Goal: Information Seeking & Learning: Learn about a topic

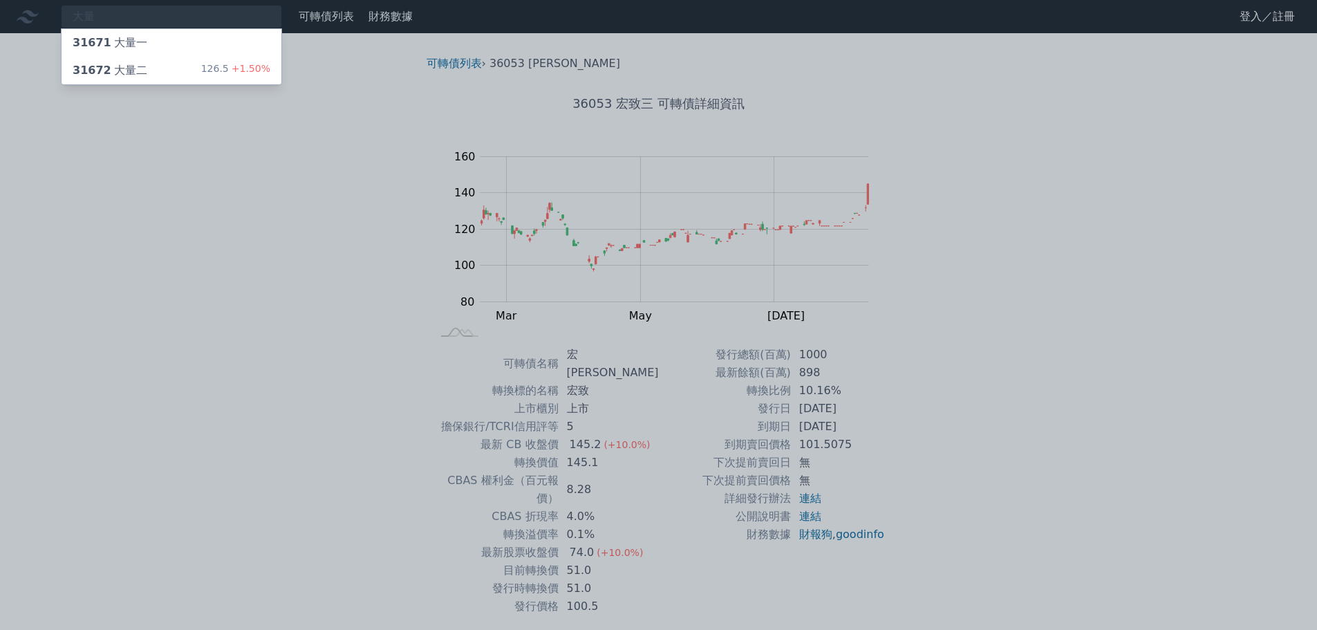
type input "大量"
click at [122, 75] on div "31672 大量二" at bounding box center [110, 70] width 75 height 17
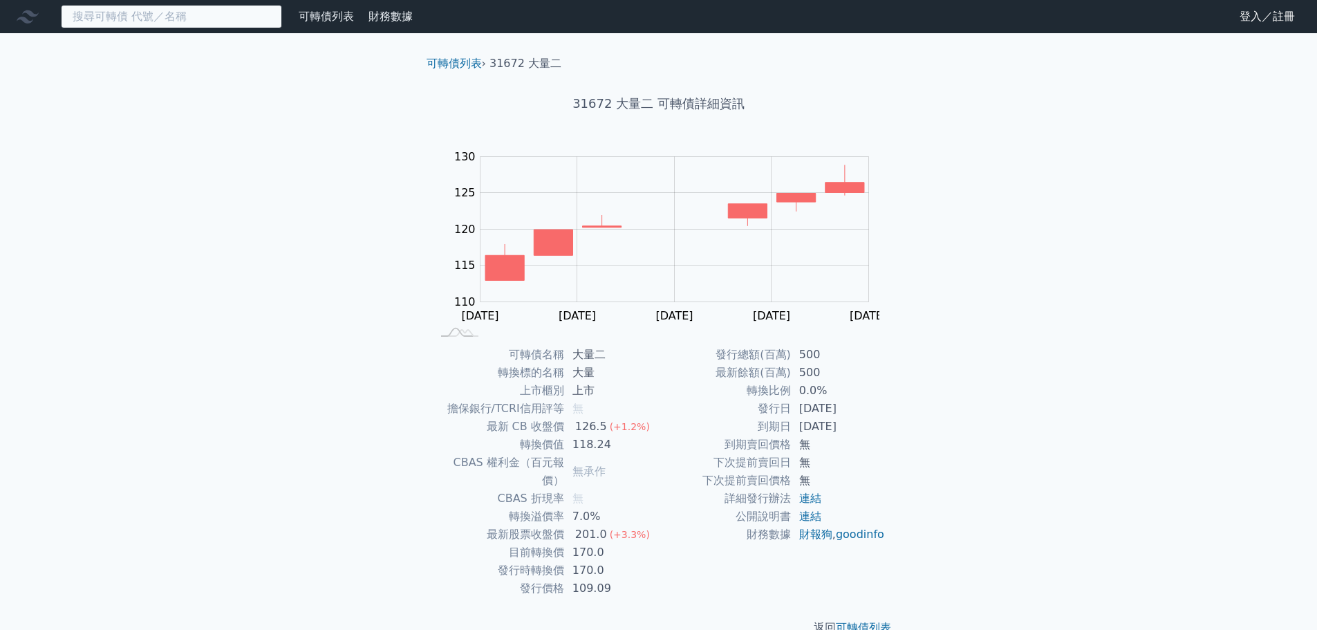
click at [149, 20] on input at bounding box center [171, 17] width 221 height 24
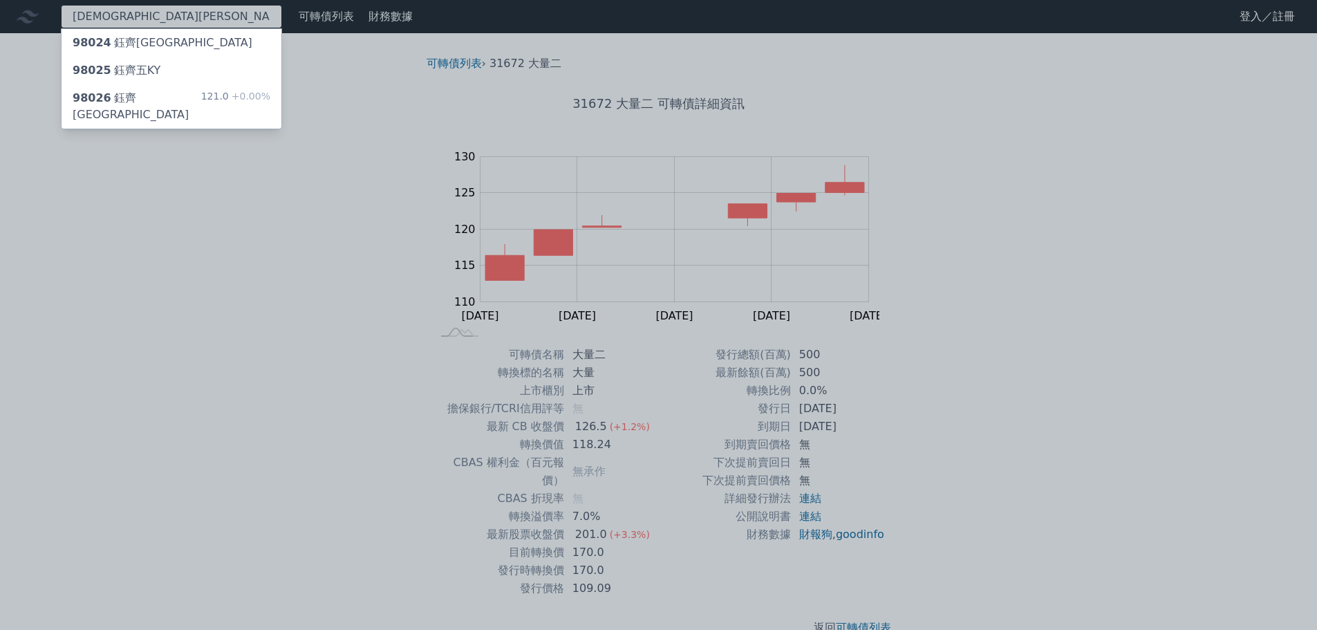
type input "[DEMOGRAPHIC_DATA][PERSON_NAME]"
click at [145, 98] on div "98026 鈺[GEOGRAPHIC_DATA]" at bounding box center [137, 106] width 129 height 33
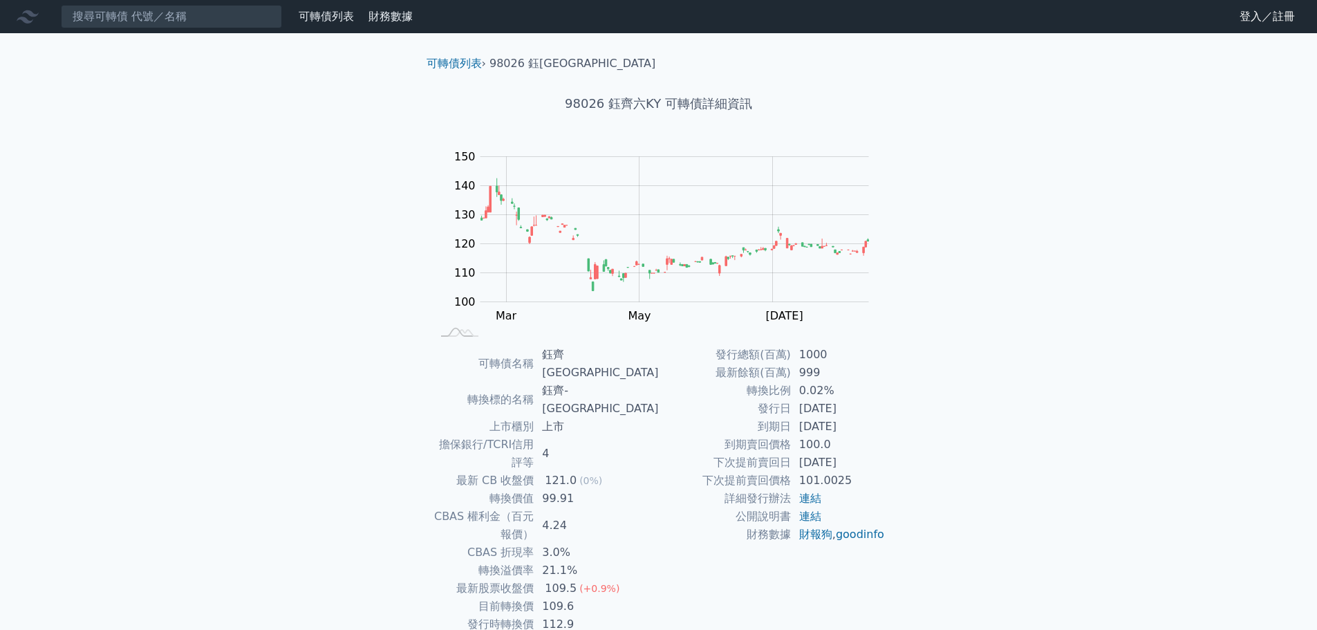
drag, startPoint x: 861, startPoint y: 427, endPoint x: 759, endPoint y: 413, distance: 102.6
click at [759, 413] on tbody "發行總額(百萬) 1000 最新餘額(百萬) 999 轉換比例 0.02% 發行日 [DATE] 到期日 [DATE] 到期賣回價格 100.0 下次提前賣回…" at bounding box center [772, 445] width 227 height 198
drag, startPoint x: 509, startPoint y: 497, endPoint x: 656, endPoint y: 514, distance: 147.5
click at [656, 514] on tbody "可轉債名稱 [PERSON_NAME]齊六KY 轉換標的名稱 鈺齊-KY 上市櫃別 上市 擔保銀行/TCRI信用評等 4 最新 CB 收盤價 121.0 (0…" at bounding box center [545, 499] width 227 height 306
click at [129, 19] on input at bounding box center [171, 17] width 221 height 24
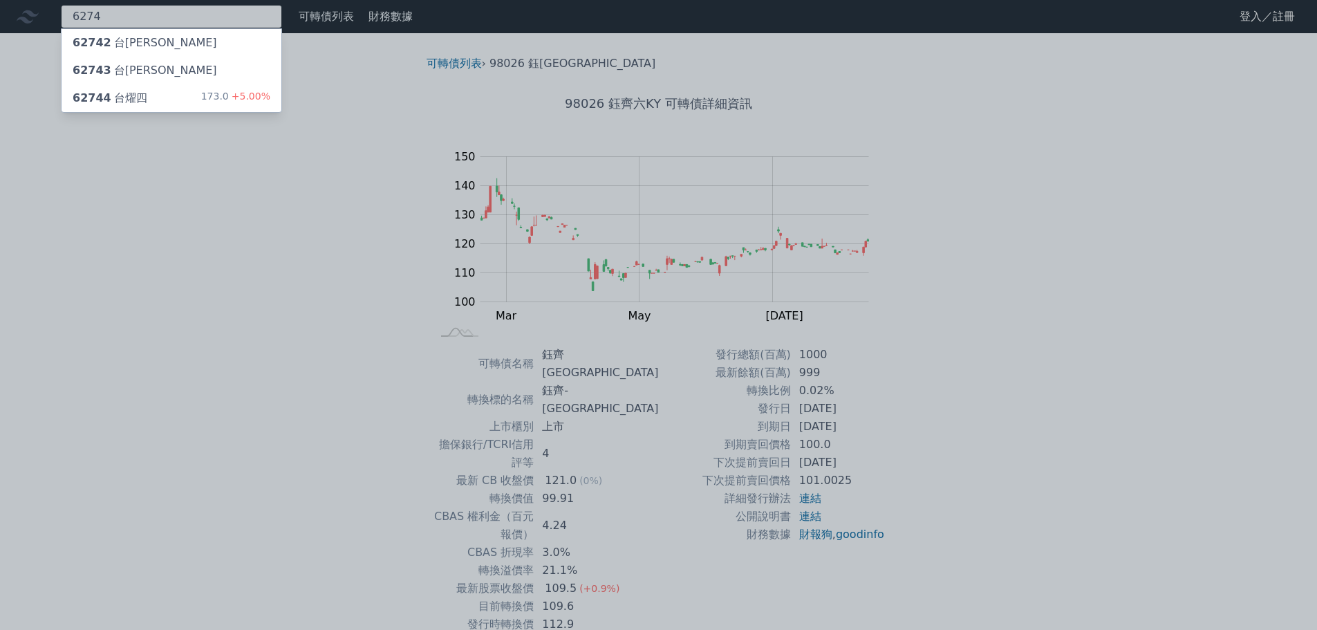
type input "6274"
click at [147, 96] on div "62744 台燿四 173.0 +5.00%" at bounding box center [172, 98] width 220 height 28
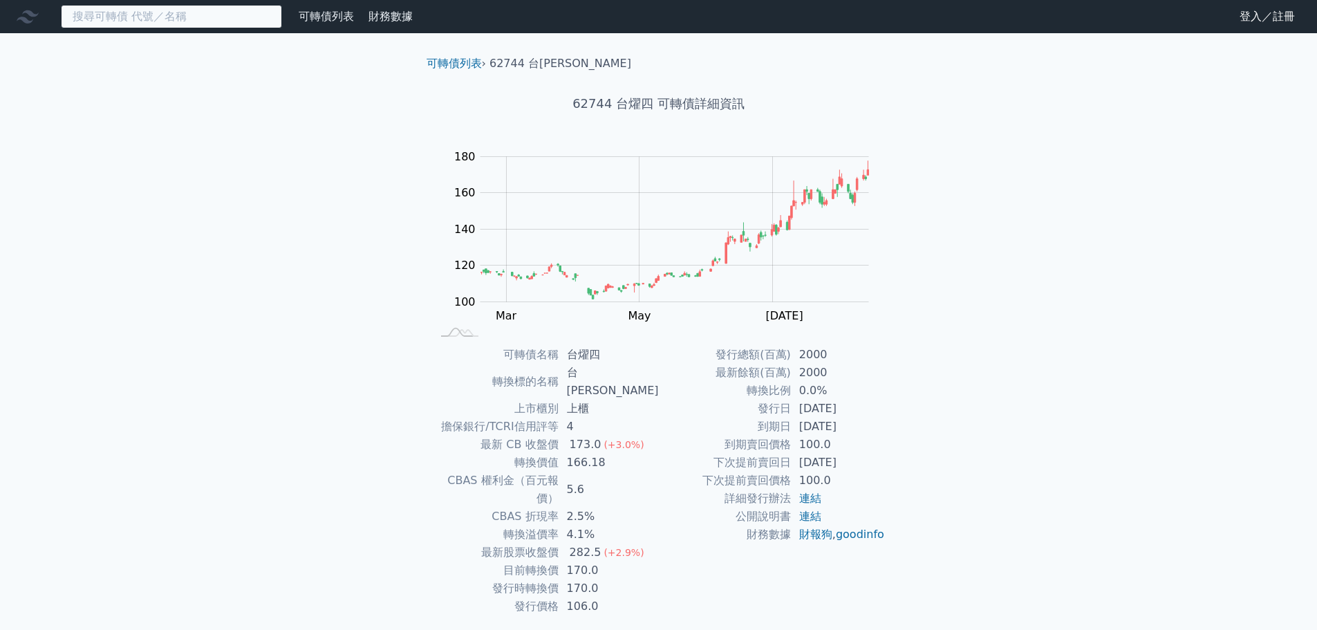
click at [154, 17] on input at bounding box center [171, 17] width 221 height 24
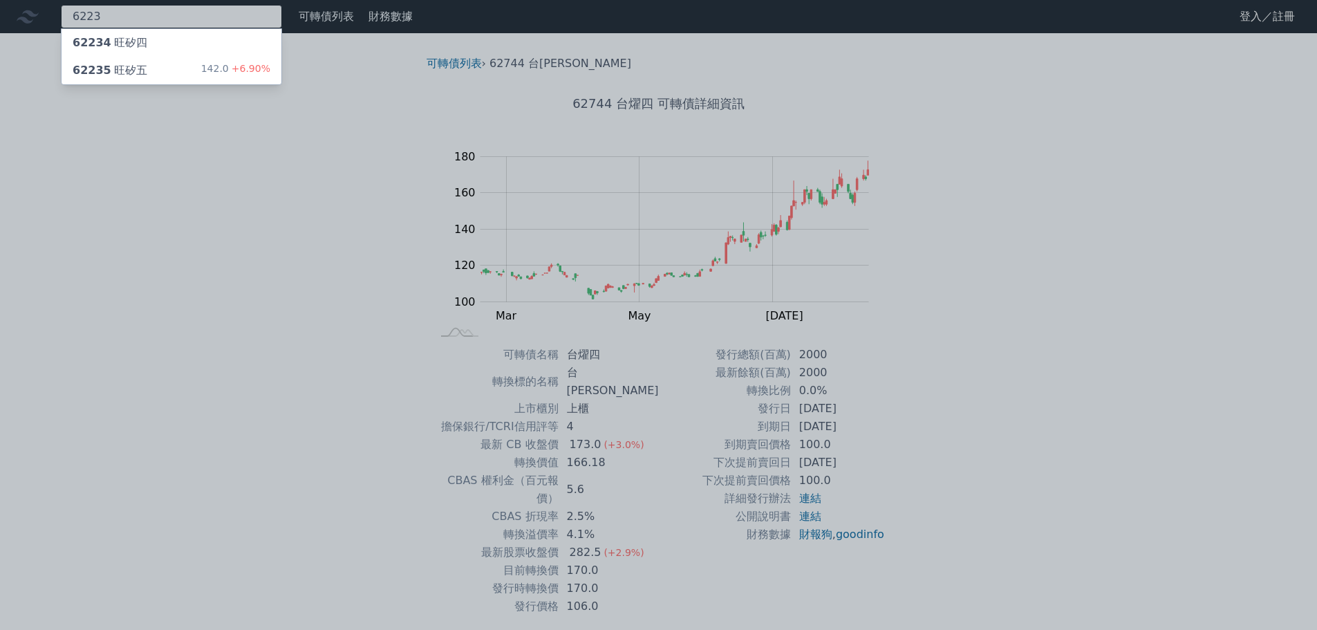
type input "6223"
click at [151, 70] on div "62235 旺矽五 142.0 +6.90%" at bounding box center [172, 71] width 220 height 28
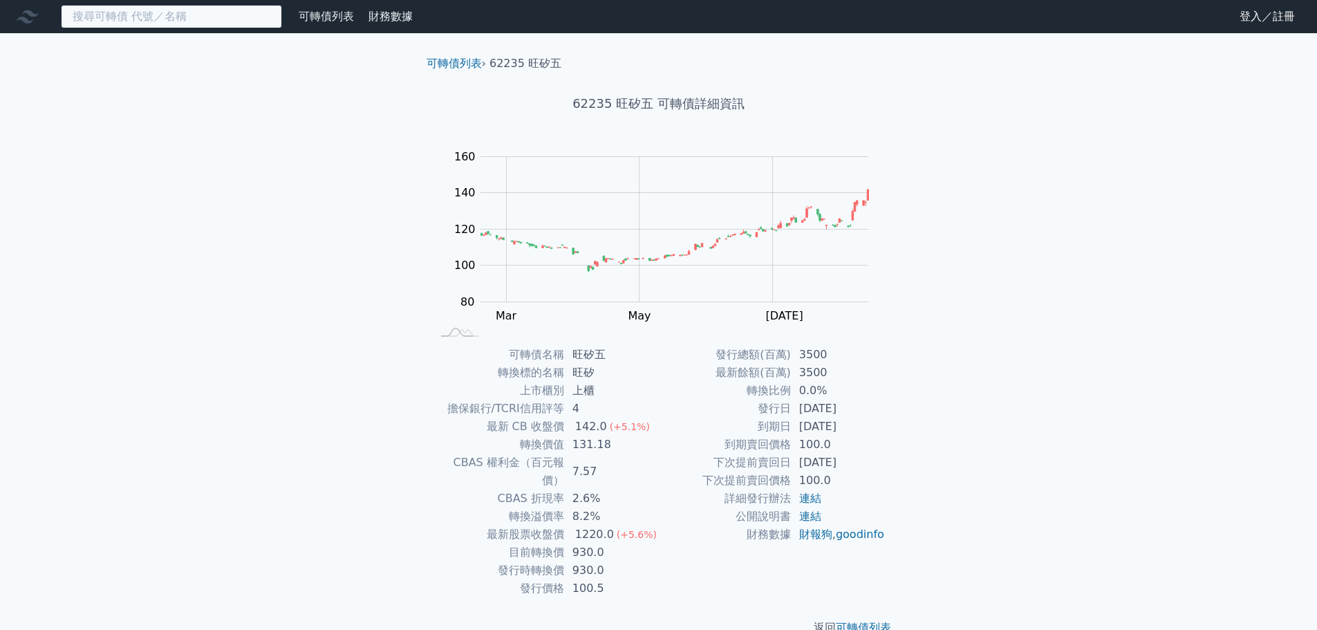
click at [111, 15] on input at bounding box center [171, 17] width 221 height 24
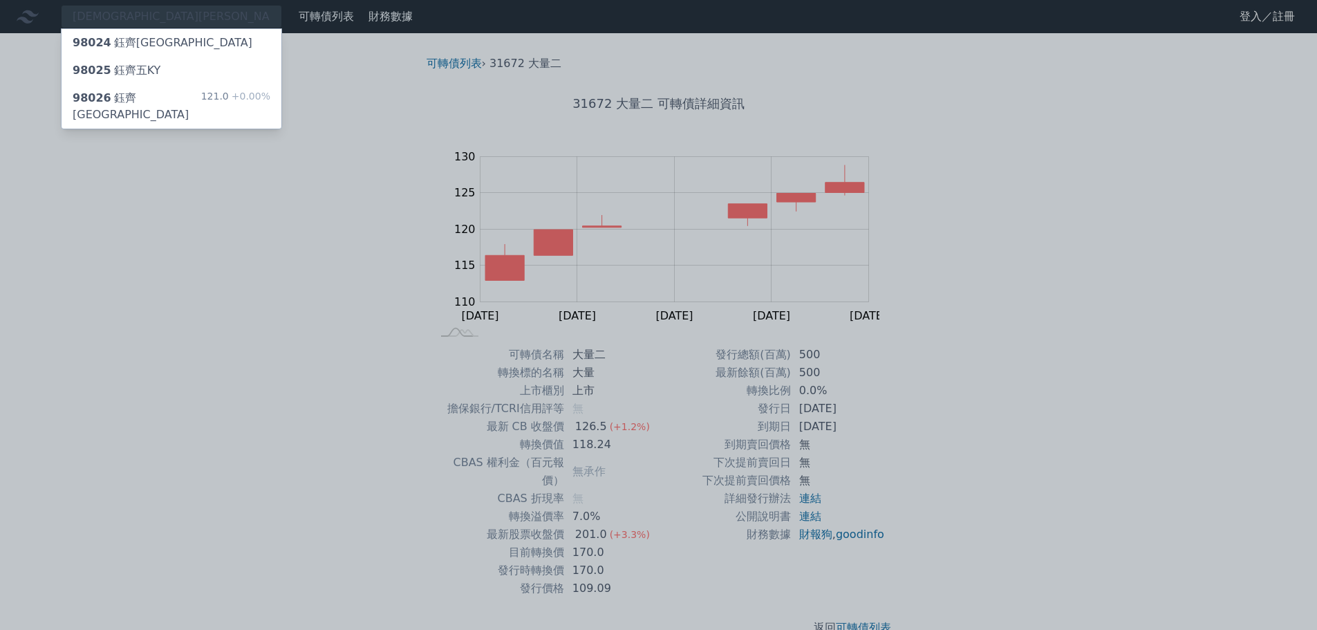
click at [136, 100] on div "98026 鈺[GEOGRAPHIC_DATA]" at bounding box center [137, 106] width 129 height 33
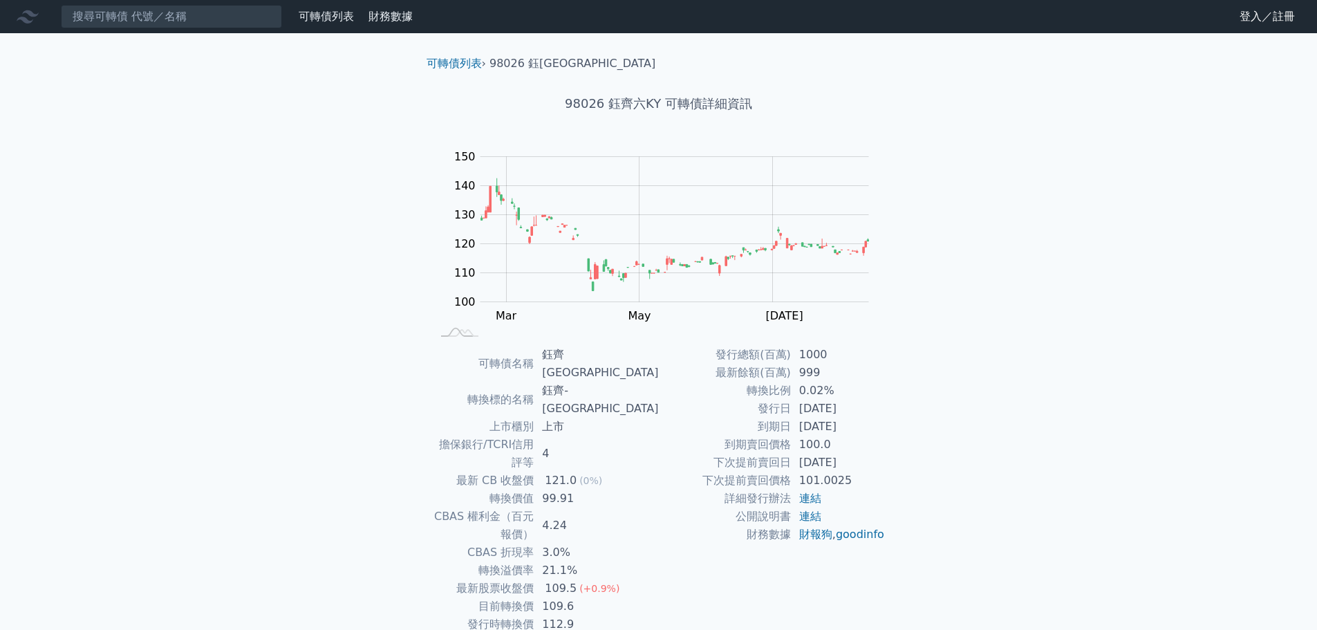
click at [675, 508] on td "公開說明書" at bounding box center [725, 517] width 132 height 18
